Goal: Transaction & Acquisition: Book appointment/travel/reservation

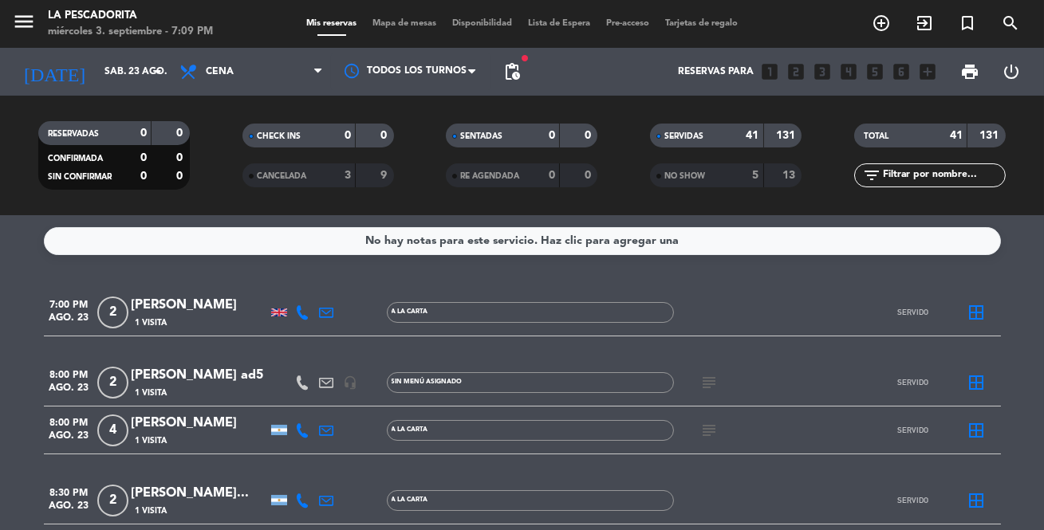
scroll to position [484, 0]
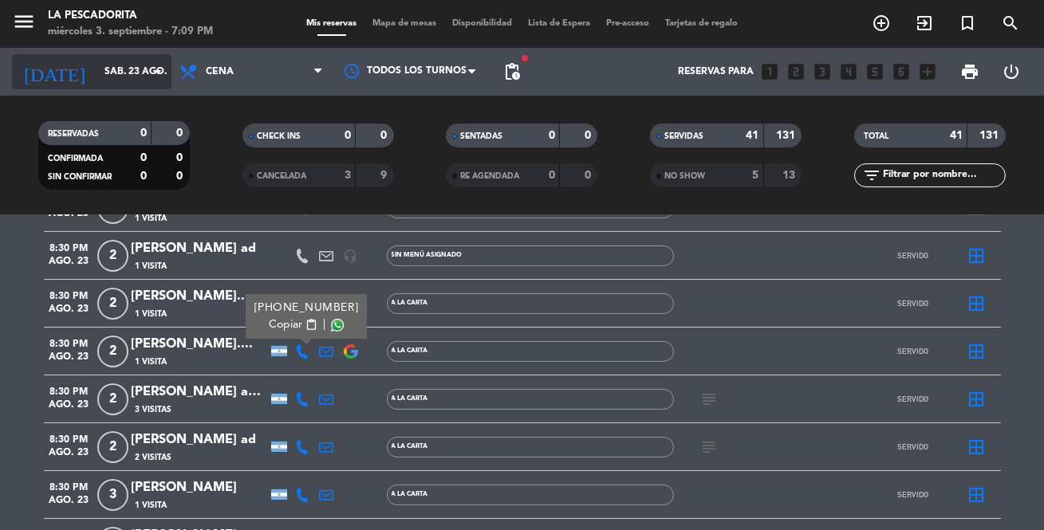
click at [100, 73] on input "sáb. 23 ago." at bounding box center [164, 71] width 134 height 27
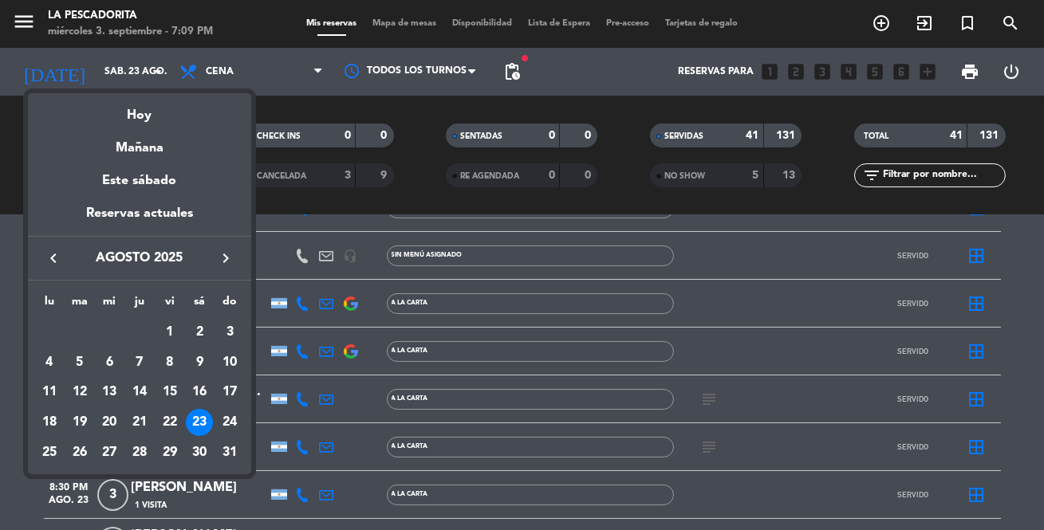
click at [140, 116] on div "Hoy" at bounding box center [139, 109] width 223 height 33
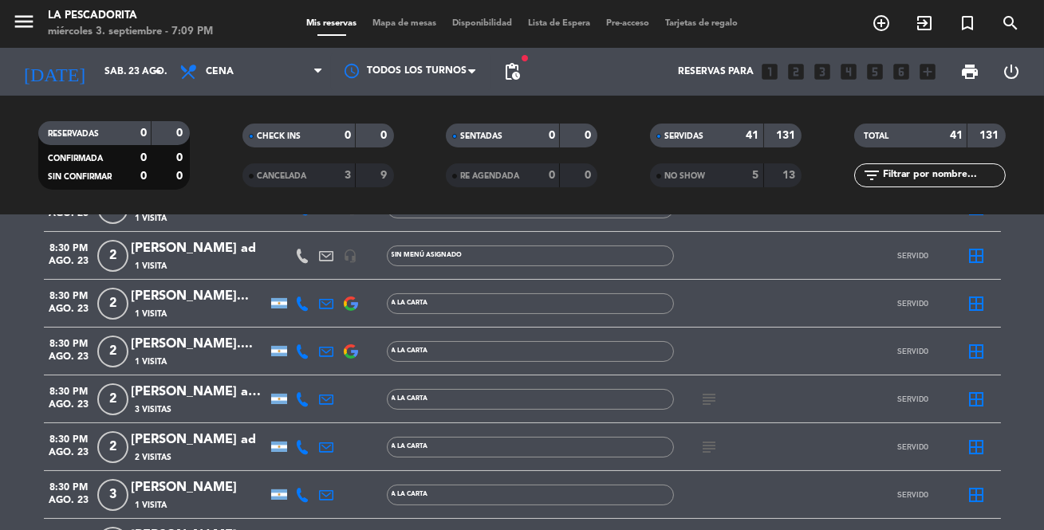
type input "mié. [DATE]"
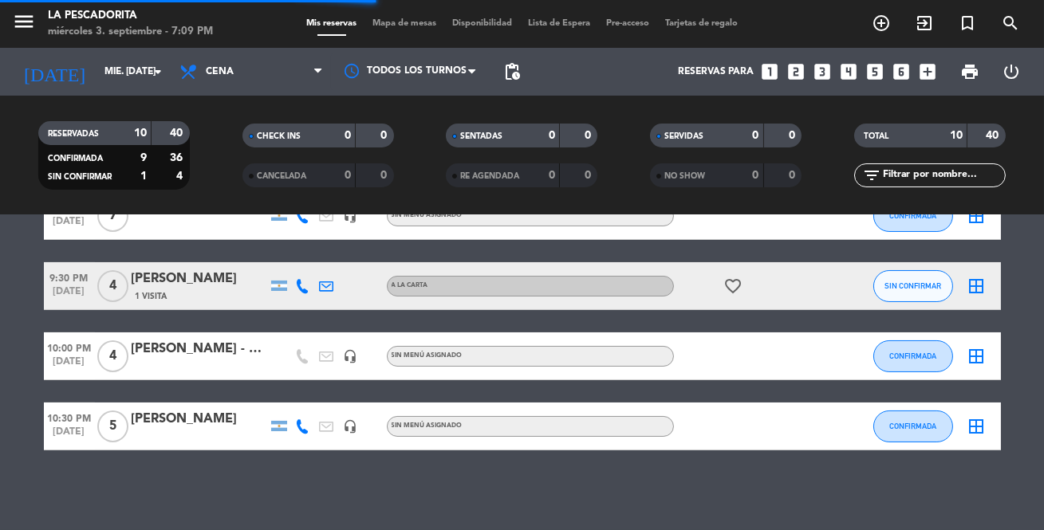
scroll to position [428, 0]
click at [830, 72] on icon "looks_3" at bounding box center [822, 71] width 21 height 21
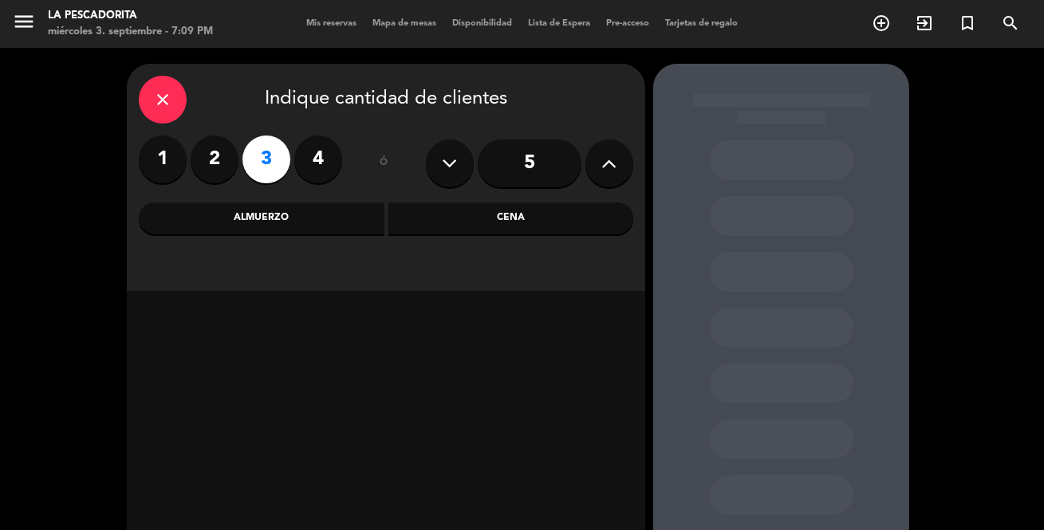
click at [493, 222] on div "Cena" at bounding box center [511, 219] width 246 height 32
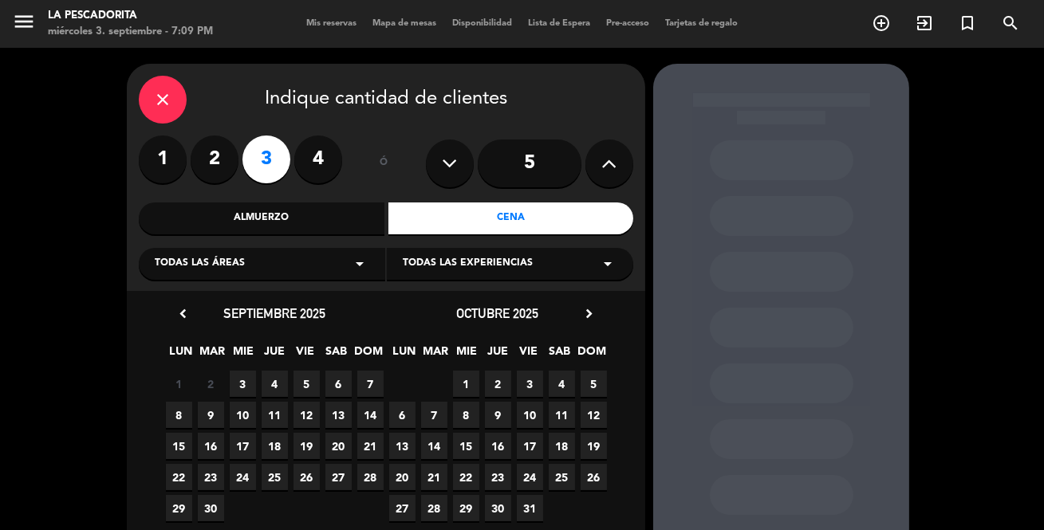
drag, startPoint x: 241, startPoint y: 382, endPoint x: 258, endPoint y: 370, distance: 21.2
click at [243, 382] on span "3" at bounding box center [243, 384] width 26 height 26
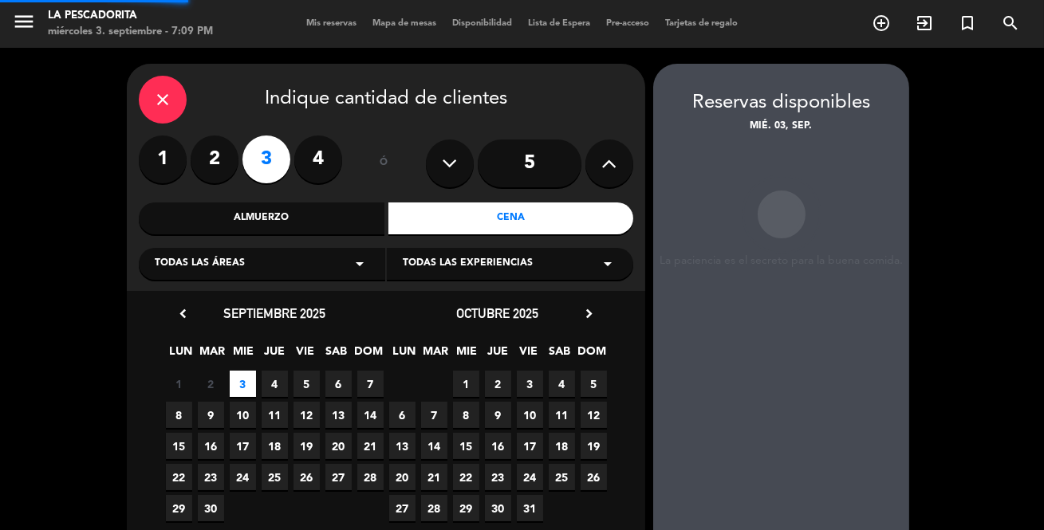
scroll to position [64, 0]
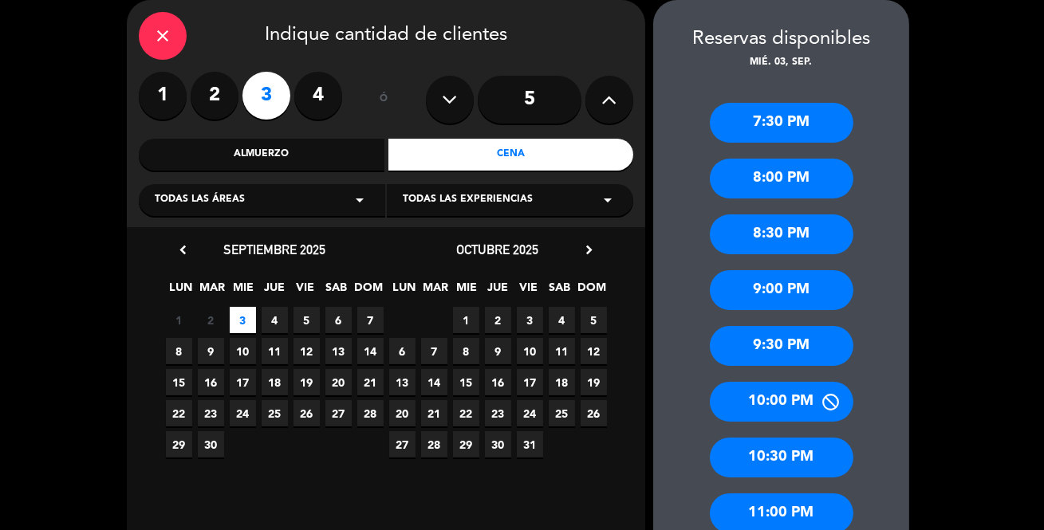
click at [772, 175] on div "8:00 PM" at bounding box center [782, 179] width 144 height 40
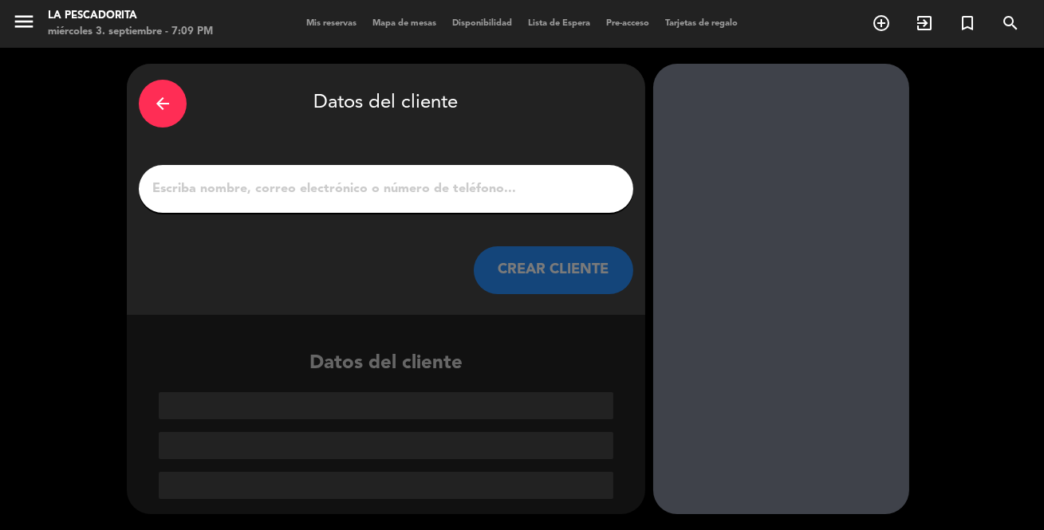
click at [247, 187] on input "1" at bounding box center [386, 189] width 471 height 22
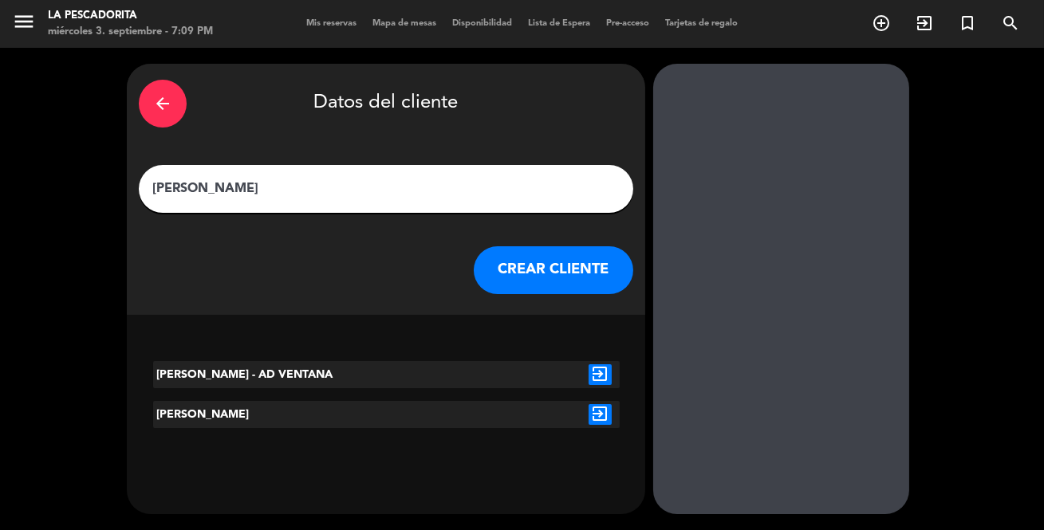
type input "[PERSON_NAME]"
click at [523, 276] on button "CREAR CLIENTE" at bounding box center [554, 270] width 160 height 48
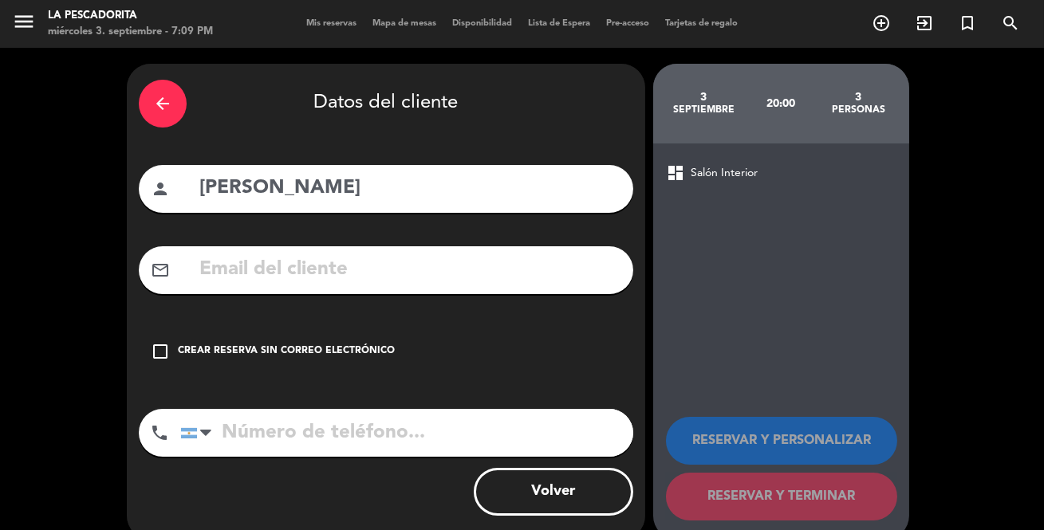
click at [160, 346] on icon "check_box_outline_blank" at bounding box center [160, 351] width 19 height 19
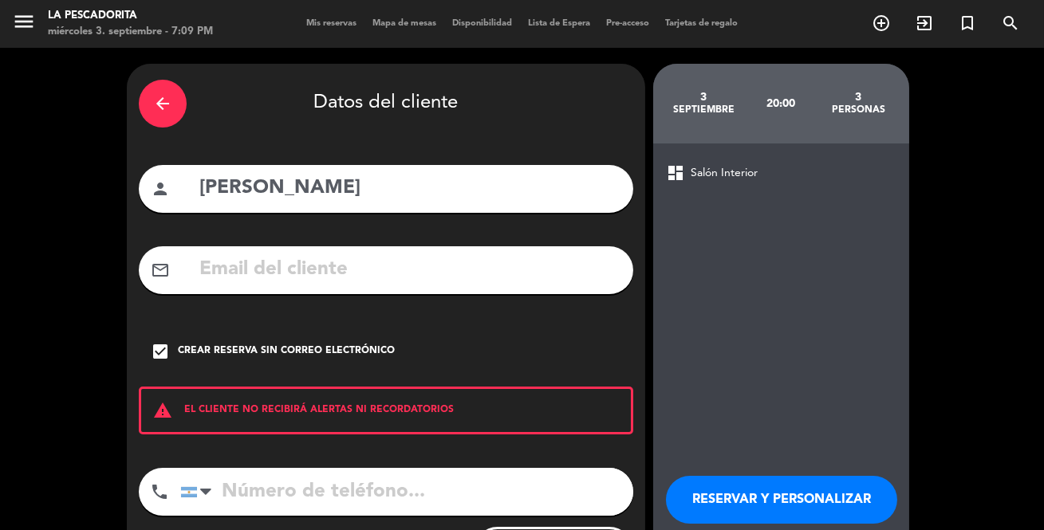
scroll to position [85, 0]
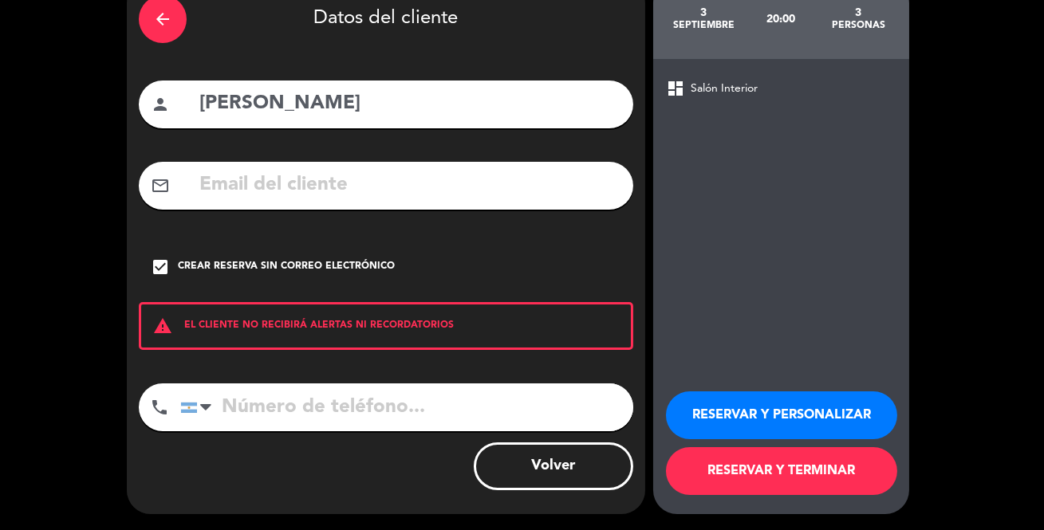
click at [767, 416] on button "RESERVAR Y PERSONALIZAR" at bounding box center [781, 416] width 231 height 48
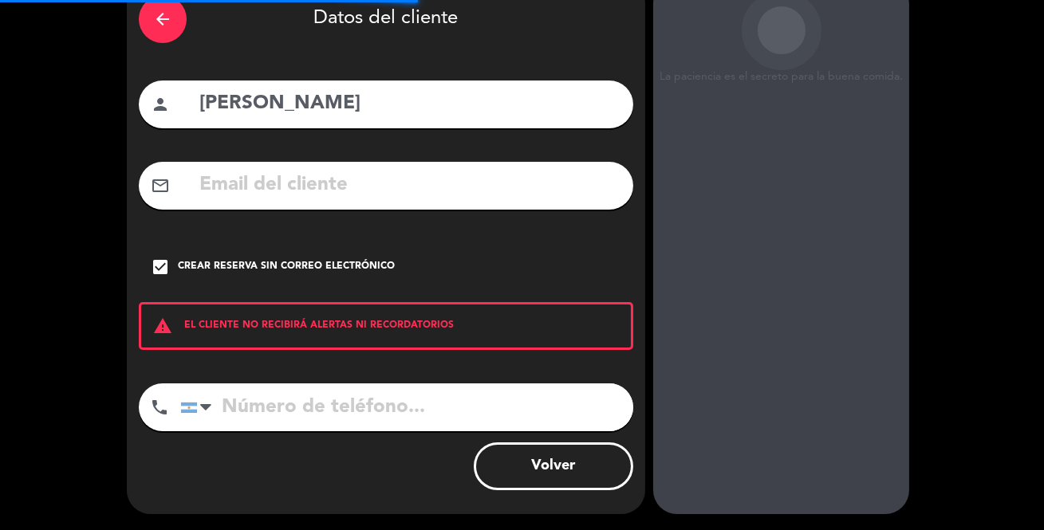
scroll to position [64, 0]
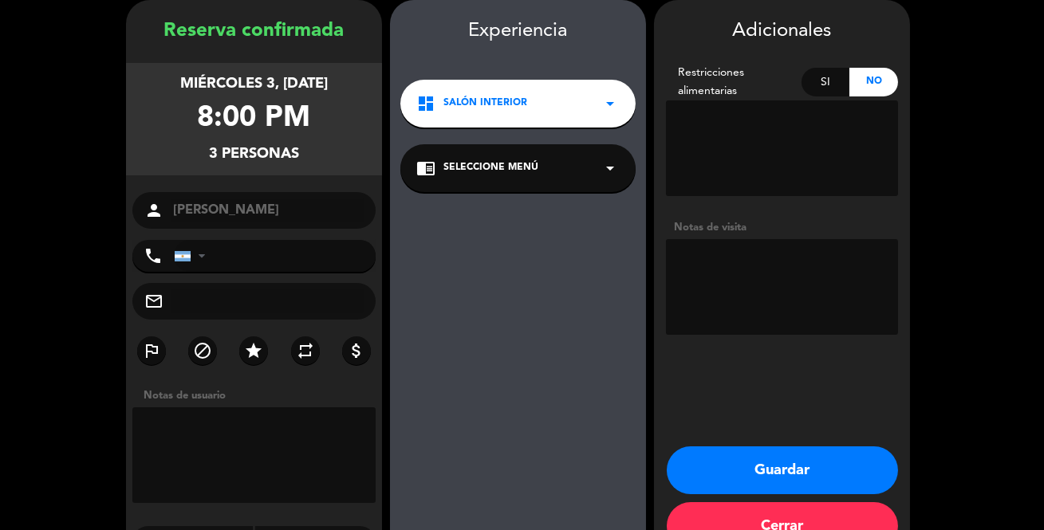
click at [728, 282] on textarea at bounding box center [782, 287] width 232 height 96
type textarea "[PERSON_NAME]"
click at [802, 470] on button "Guardar" at bounding box center [782, 471] width 231 height 48
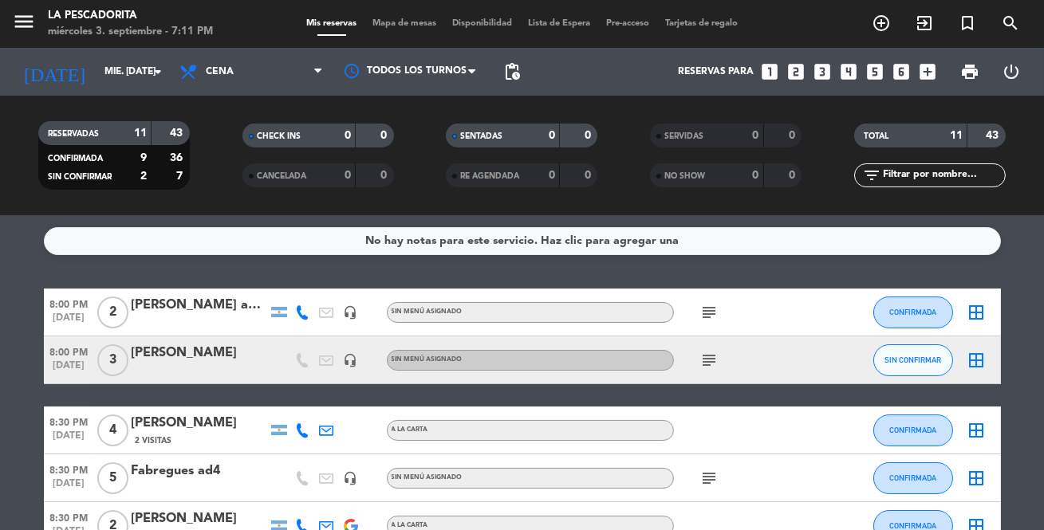
click at [975, 309] on icon "border_all" at bounding box center [976, 312] width 19 height 19
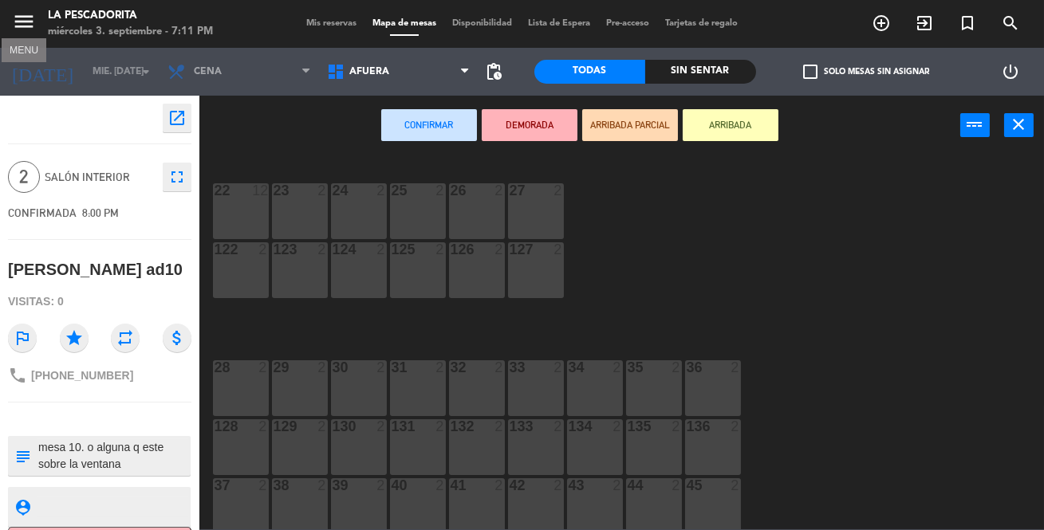
click at [24, 30] on icon "menu" at bounding box center [24, 22] width 24 height 24
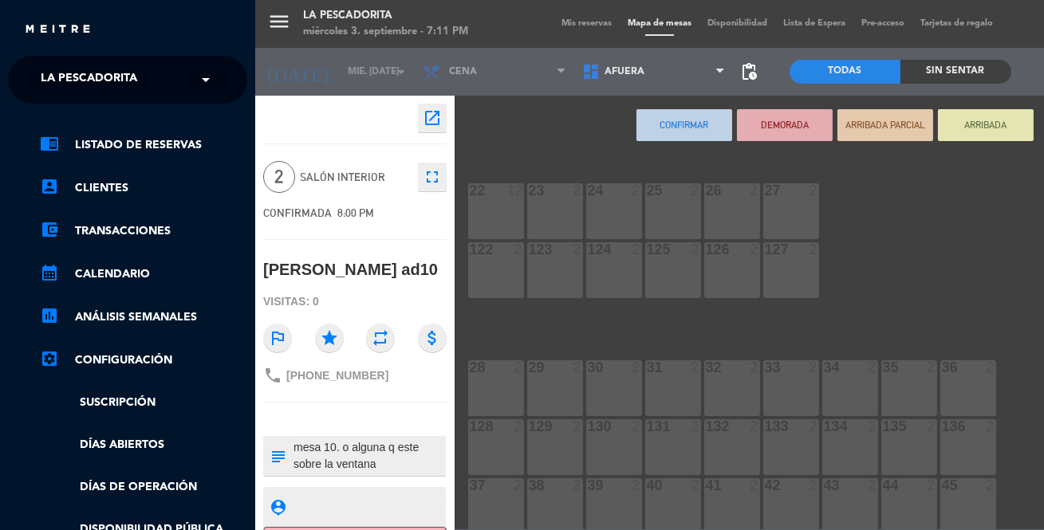
click at [502, 125] on div "menu La Pescadorita miércoles 3. septiembre - 7:11 PM Mis reservas Mapa de mesa…" at bounding box center [777, 265] width 1044 height 530
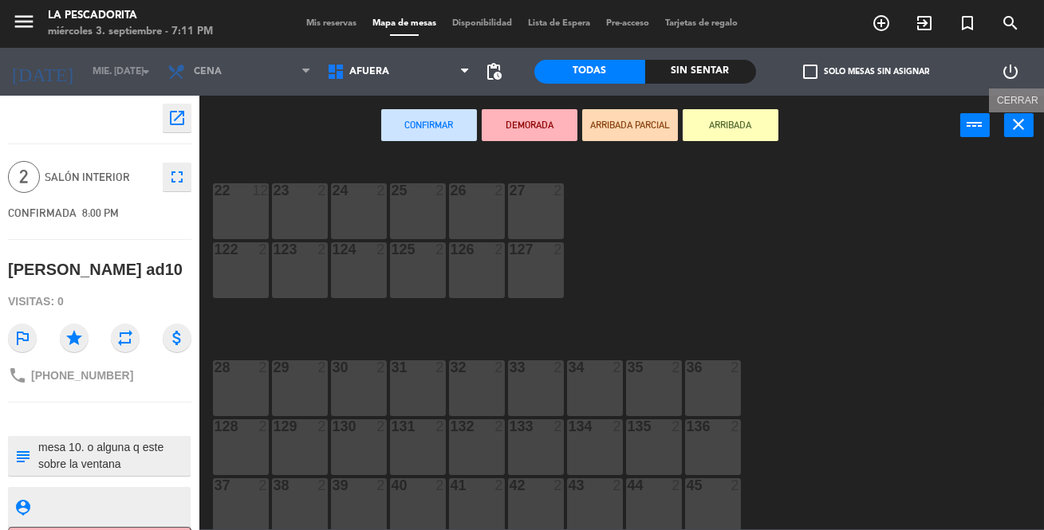
click at [1011, 113] on button "close" at bounding box center [1019, 125] width 30 height 24
